Goal: Task Accomplishment & Management: Use online tool/utility

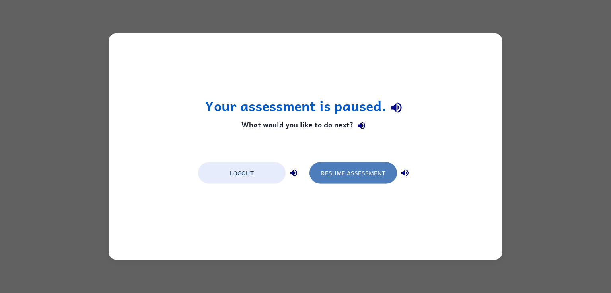
click at [347, 166] on button "Resume Assessment" at bounding box center [352, 173] width 87 height 21
click at [369, 167] on button "Resume Assessment" at bounding box center [352, 173] width 87 height 21
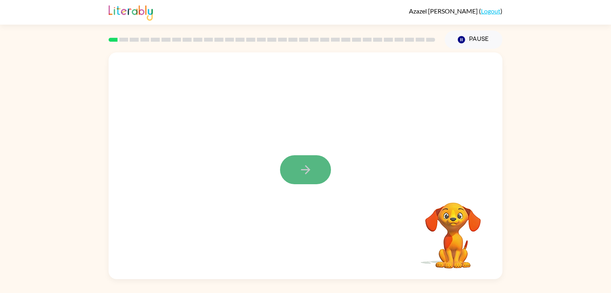
click at [305, 163] on icon "button" at bounding box center [306, 170] width 14 height 14
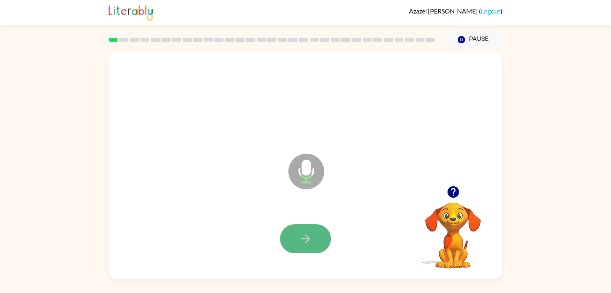
click at [301, 233] on icon "button" at bounding box center [306, 239] width 14 height 14
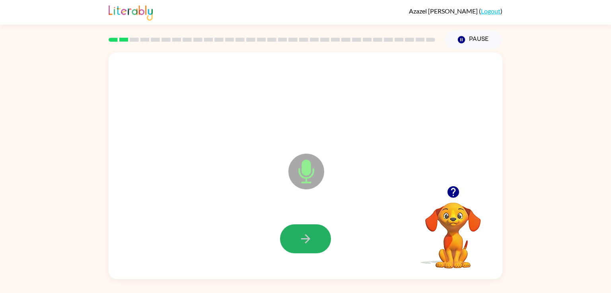
click at [301, 233] on icon "button" at bounding box center [306, 239] width 14 height 14
click at [293, 246] on button "button" at bounding box center [305, 239] width 51 height 29
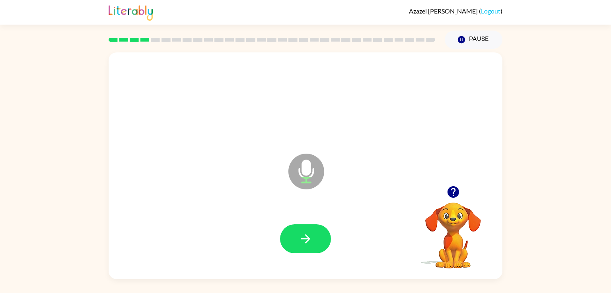
click at [293, 246] on button "button" at bounding box center [305, 239] width 51 height 29
click at [453, 191] on icon "button" at bounding box center [453, 192] width 12 height 12
click at [334, 242] on div at bounding box center [305, 239] width 378 height 65
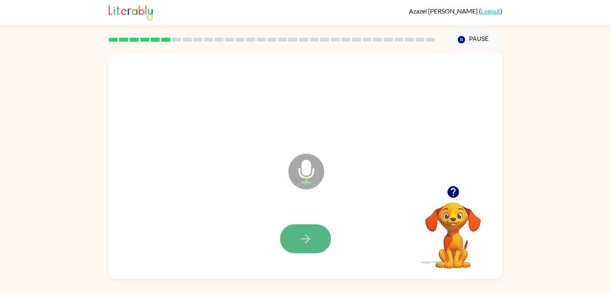
click at [300, 245] on icon "button" at bounding box center [306, 239] width 14 height 14
click at [306, 234] on icon "button" at bounding box center [306, 239] width 14 height 14
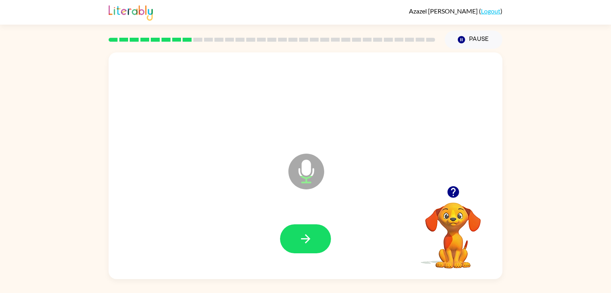
click at [453, 193] on icon "button" at bounding box center [453, 192] width 14 height 14
click at [311, 240] on icon "button" at bounding box center [306, 239] width 14 height 14
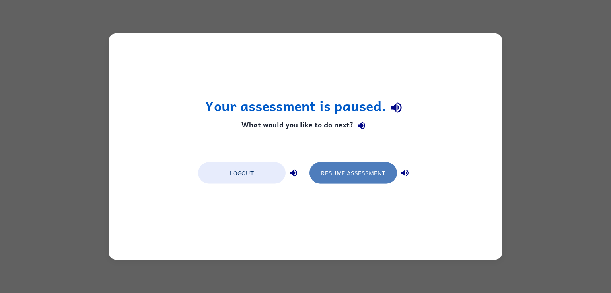
click at [341, 177] on button "Resume Assessment" at bounding box center [352, 173] width 87 height 21
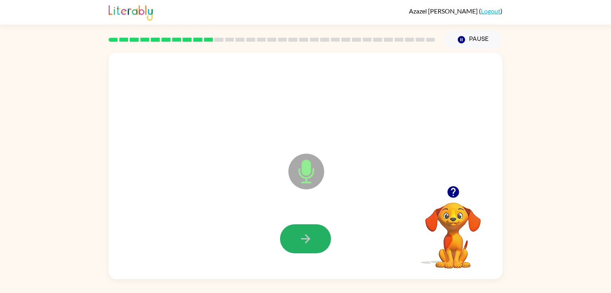
click at [325, 245] on button "button" at bounding box center [305, 239] width 51 height 29
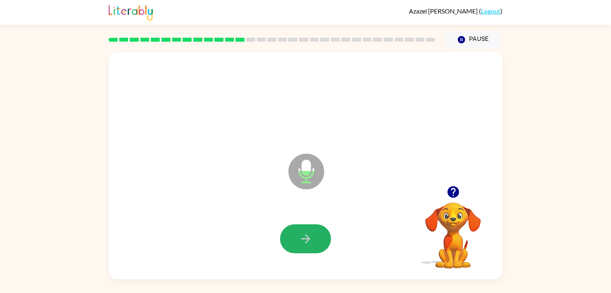
click at [325, 245] on button "button" at bounding box center [305, 239] width 51 height 29
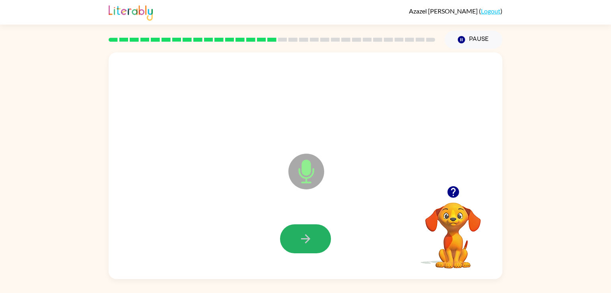
click at [325, 245] on button "button" at bounding box center [305, 239] width 51 height 29
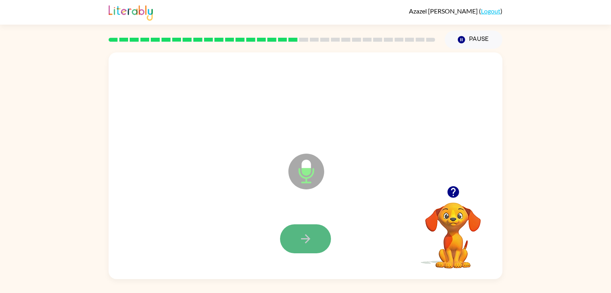
click at [314, 243] on button "button" at bounding box center [305, 239] width 51 height 29
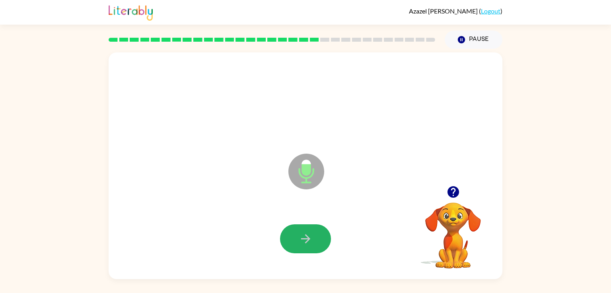
click at [314, 243] on button "button" at bounding box center [305, 239] width 51 height 29
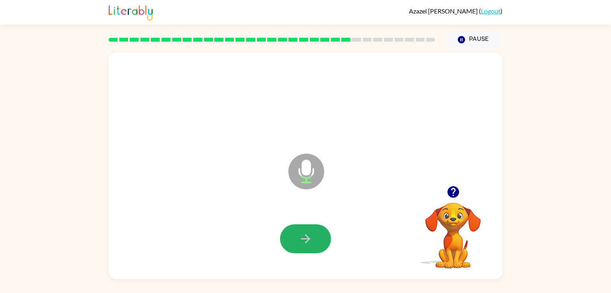
click at [314, 243] on button "button" at bounding box center [305, 239] width 51 height 29
click at [313, 243] on button "button" at bounding box center [305, 239] width 51 height 29
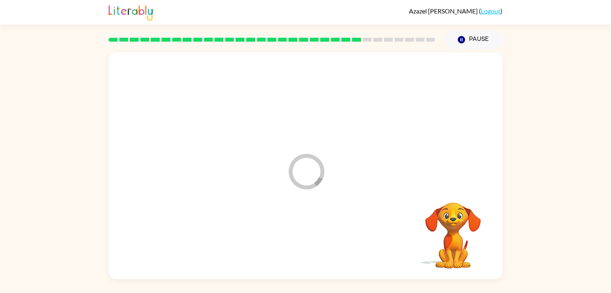
click at [313, 243] on div at bounding box center [305, 239] width 378 height 65
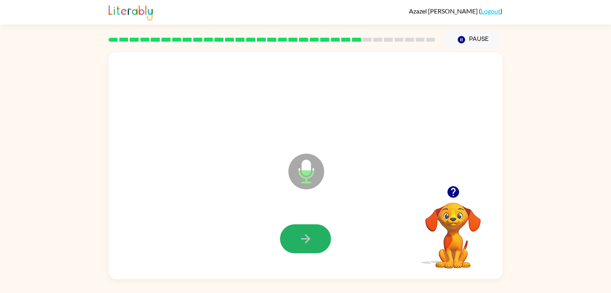
click at [313, 243] on button "button" at bounding box center [305, 239] width 51 height 29
click at [307, 247] on button "button" at bounding box center [305, 239] width 51 height 29
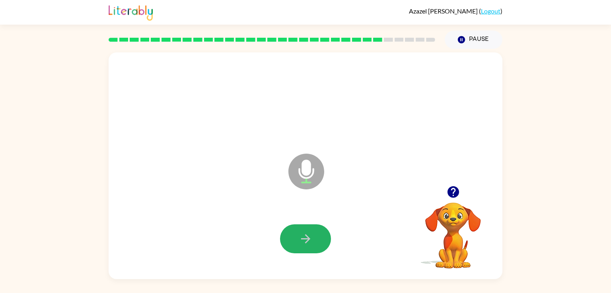
click at [307, 247] on button "button" at bounding box center [305, 239] width 51 height 29
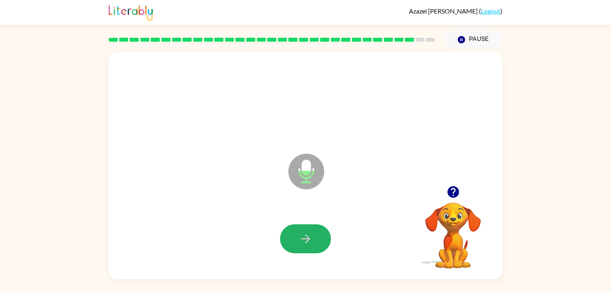
click at [307, 247] on button "button" at bounding box center [305, 239] width 51 height 29
